Goal: Task Accomplishment & Management: Manage account settings

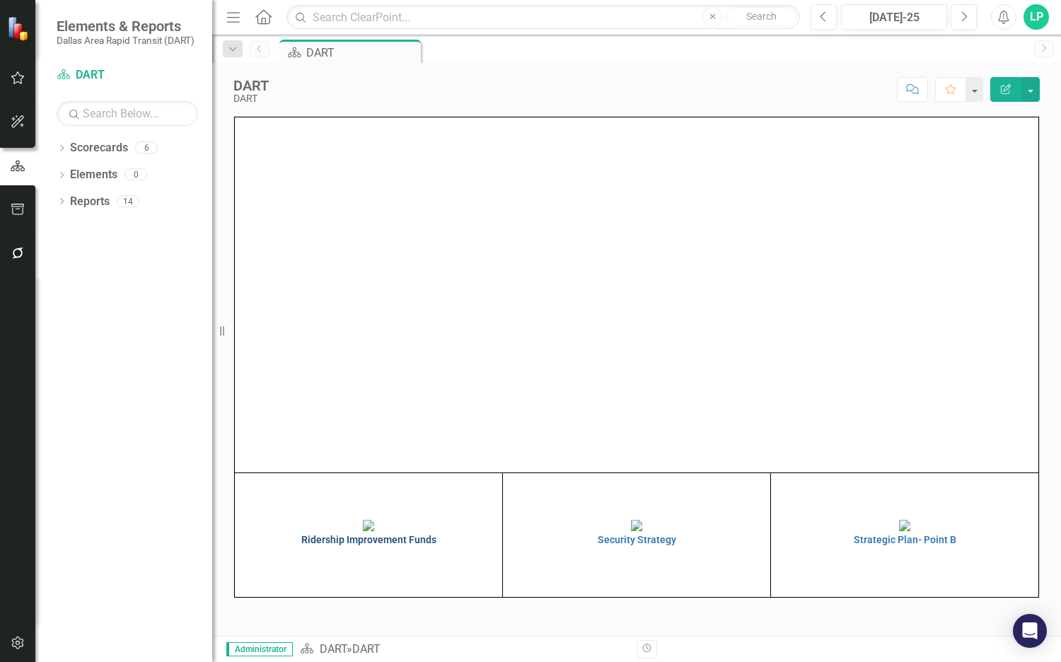
click at [363, 531] on img at bounding box center [368, 525] width 11 height 11
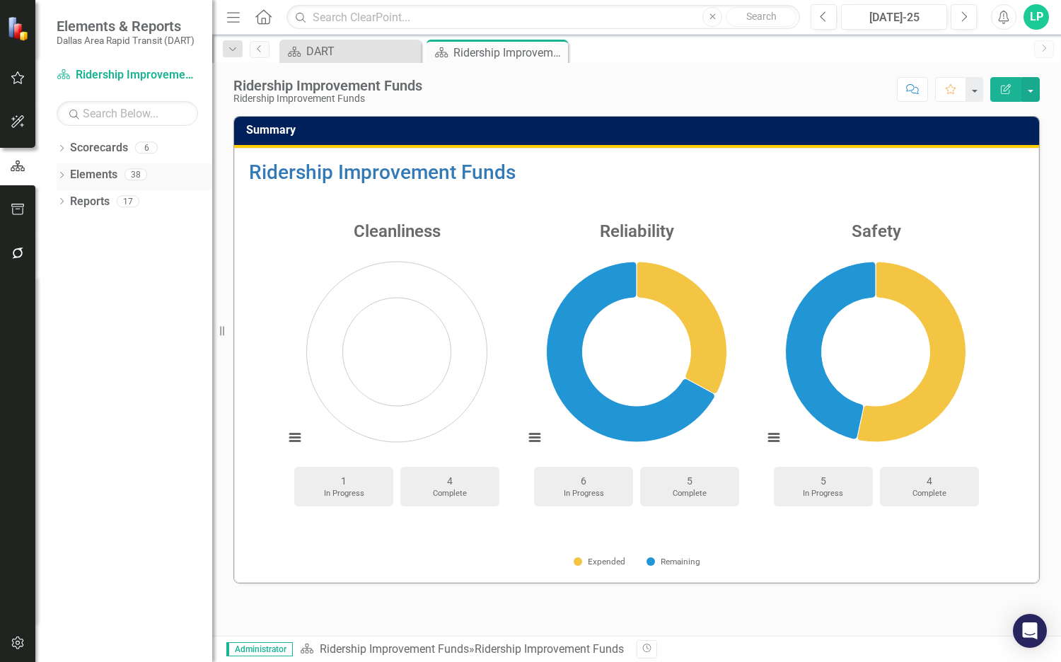
click at [95, 173] on link "Elements" at bounding box center [93, 175] width 47 height 16
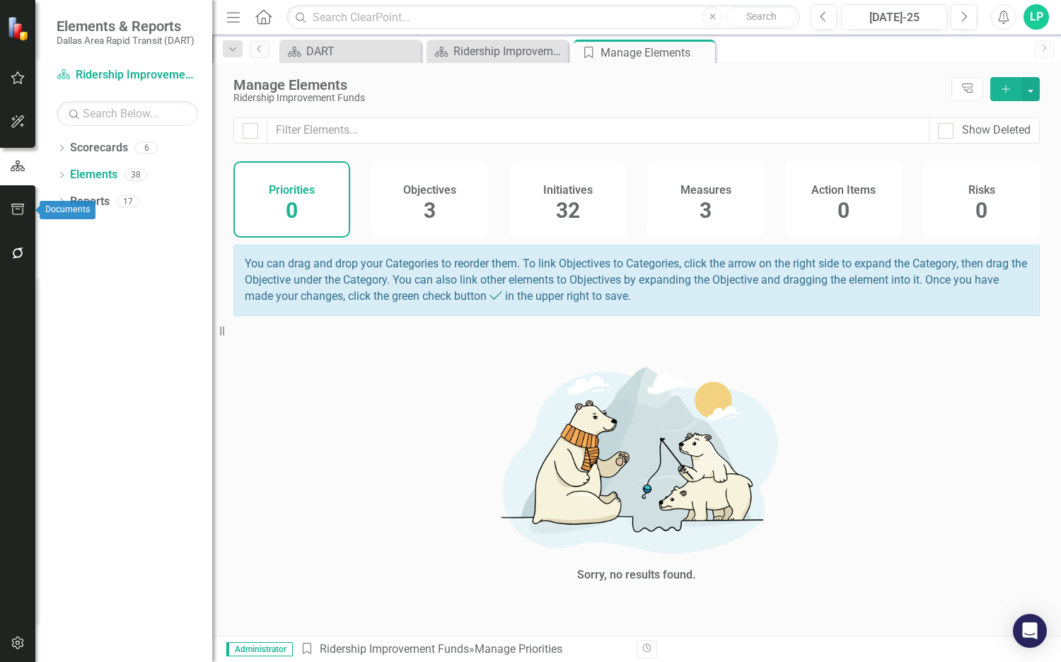
click at [18, 210] on icon "button" at bounding box center [18, 209] width 15 height 11
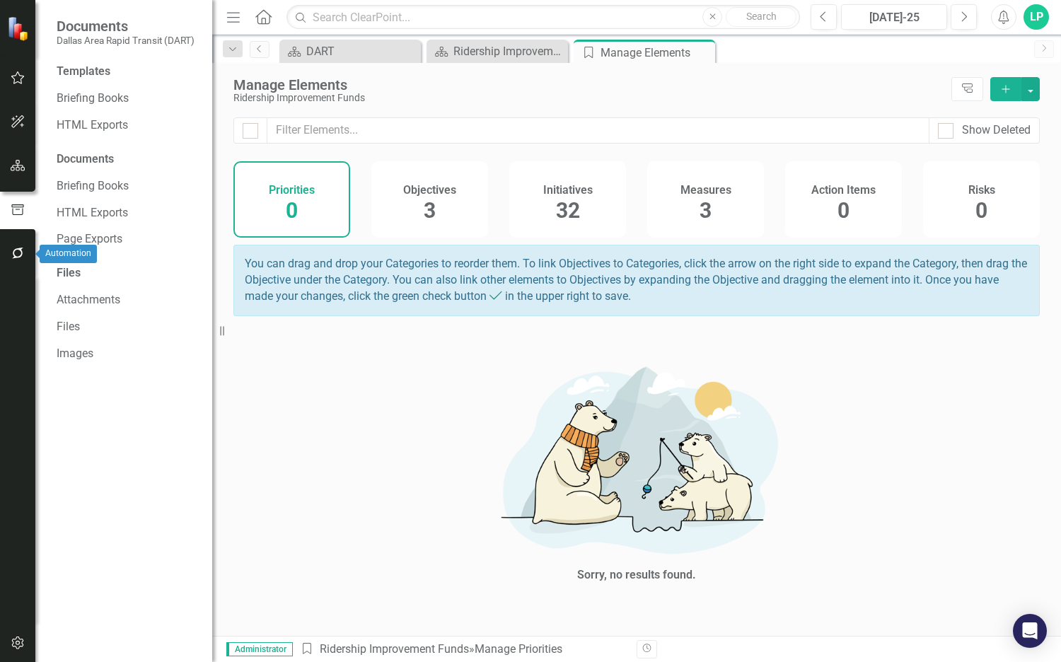
click at [8, 250] on button "button" at bounding box center [18, 254] width 32 height 30
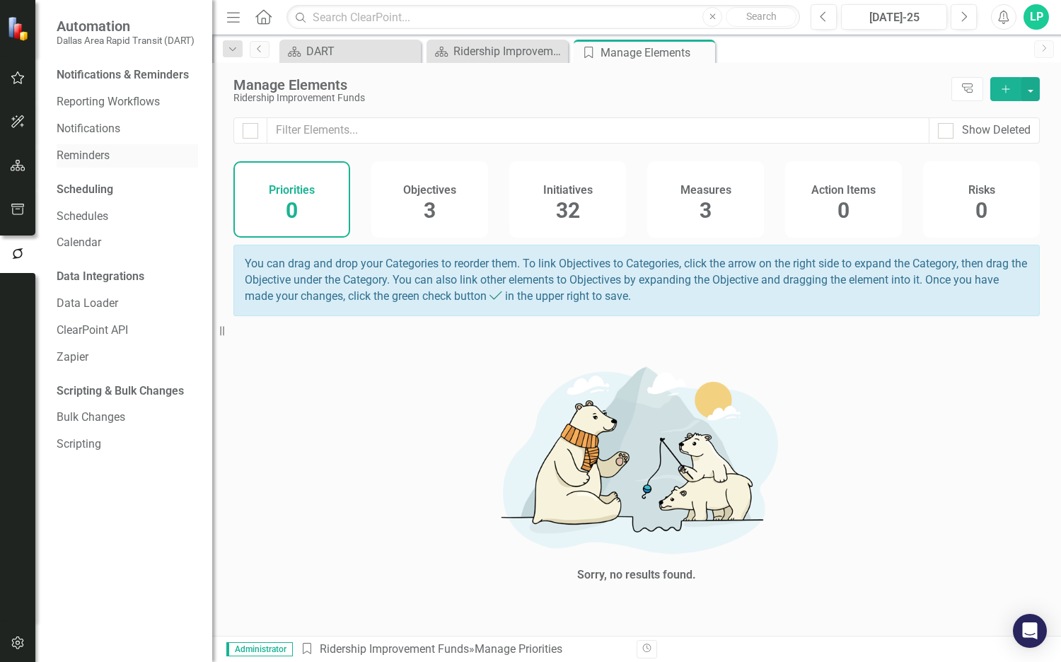
click at [83, 154] on link "Reminders" at bounding box center [127, 156] width 141 height 16
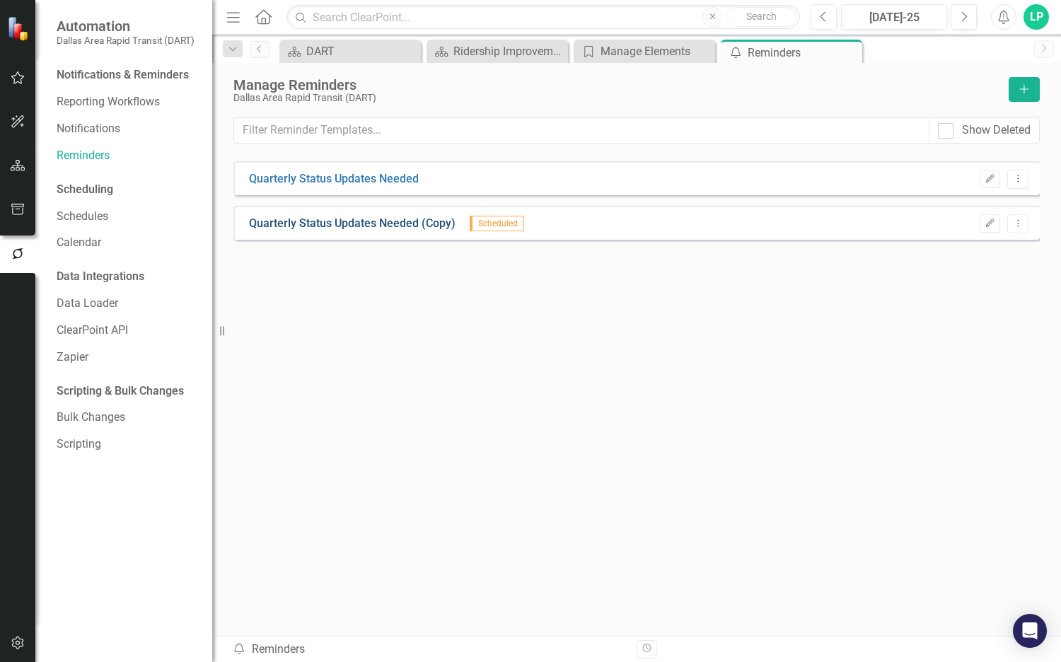
click at [326, 226] on link "Quarterly Status Updates Needed (Copy)" at bounding box center [352, 224] width 206 height 16
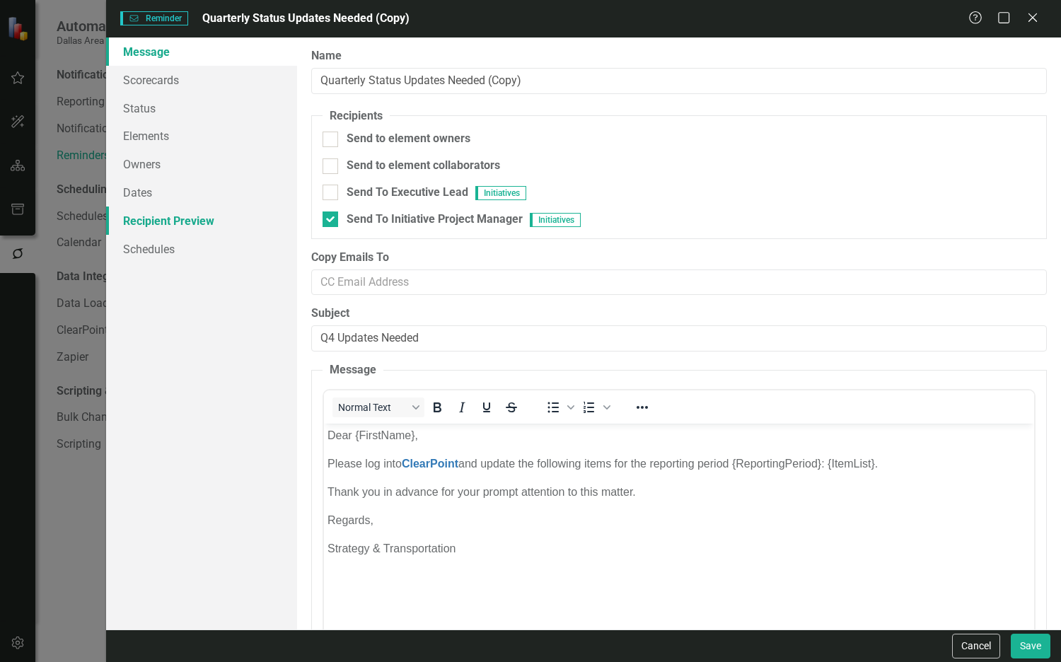
click at [191, 220] on link "Recipient Preview" at bounding box center [201, 220] width 191 height 28
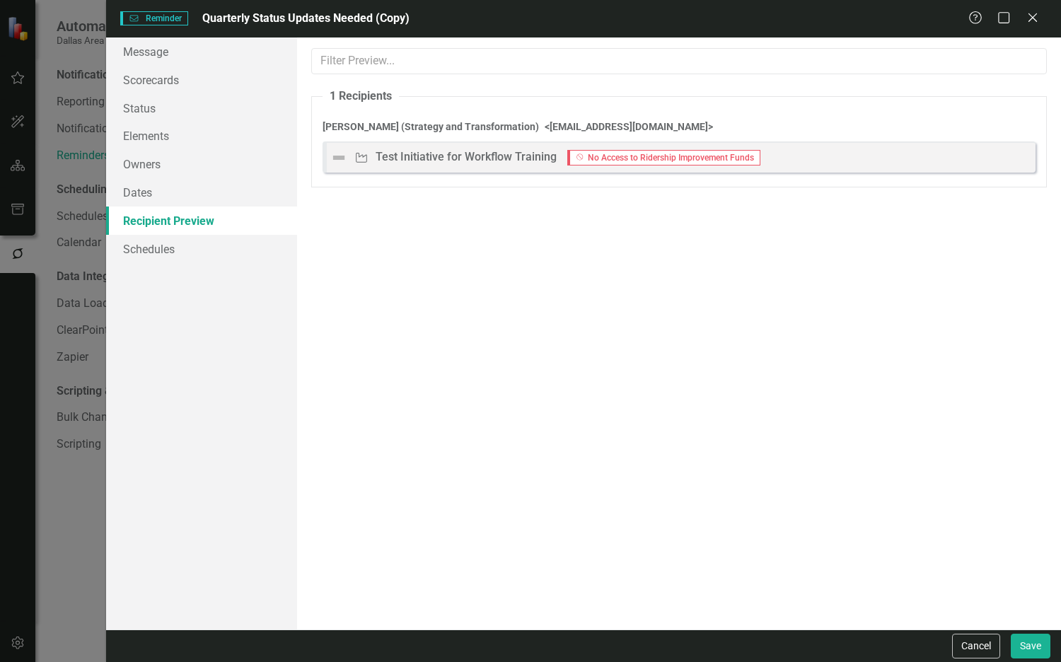
click at [619, 153] on span "No Access No Access to Ridership Improvement Funds" at bounding box center [663, 158] width 193 height 16
click at [1032, 19] on icon "Close" at bounding box center [1032, 17] width 18 height 13
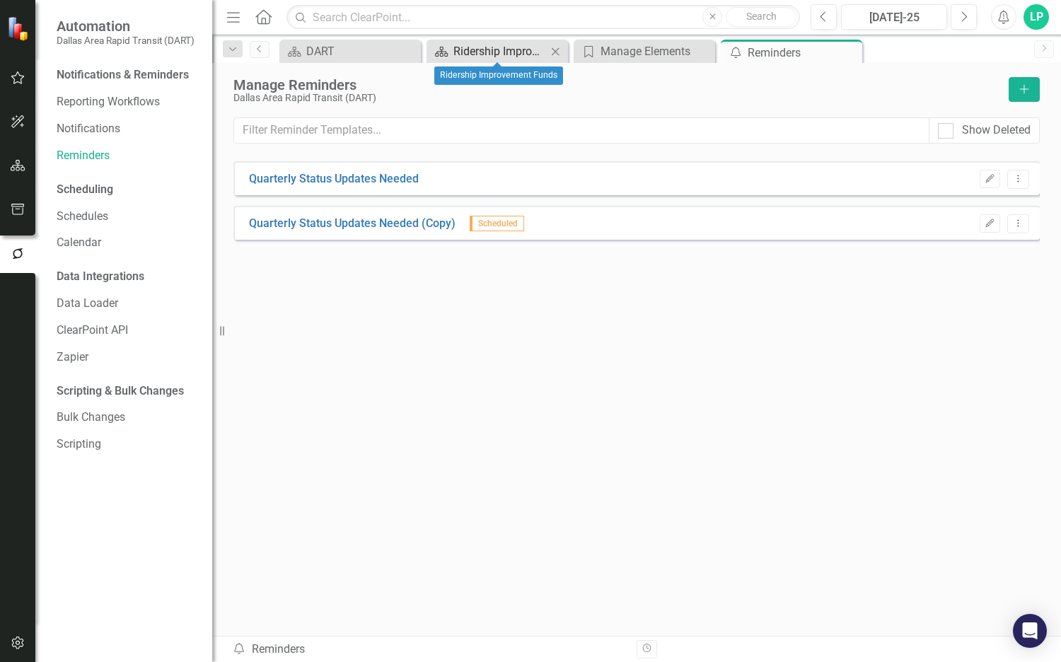
click at [528, 47] on div "Ridership Improvement Funds" at bounding box center [499, 51] width 93 height 18
